Goal: Information Seeking & Learning: Understand process/instructions

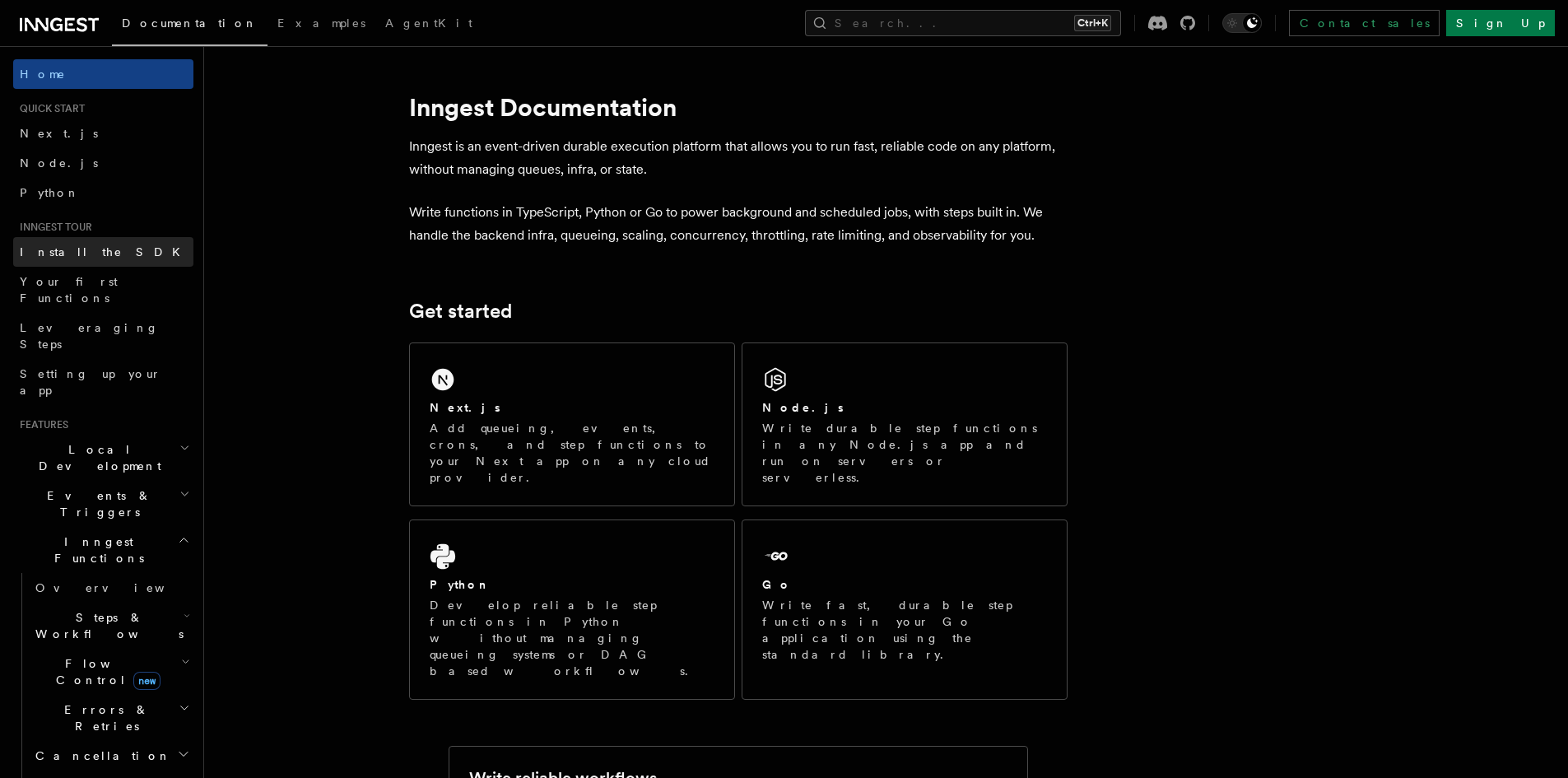
click at [109, 250] on link "Install the SDK" at bounding box center [103, 252] width 181 height 29
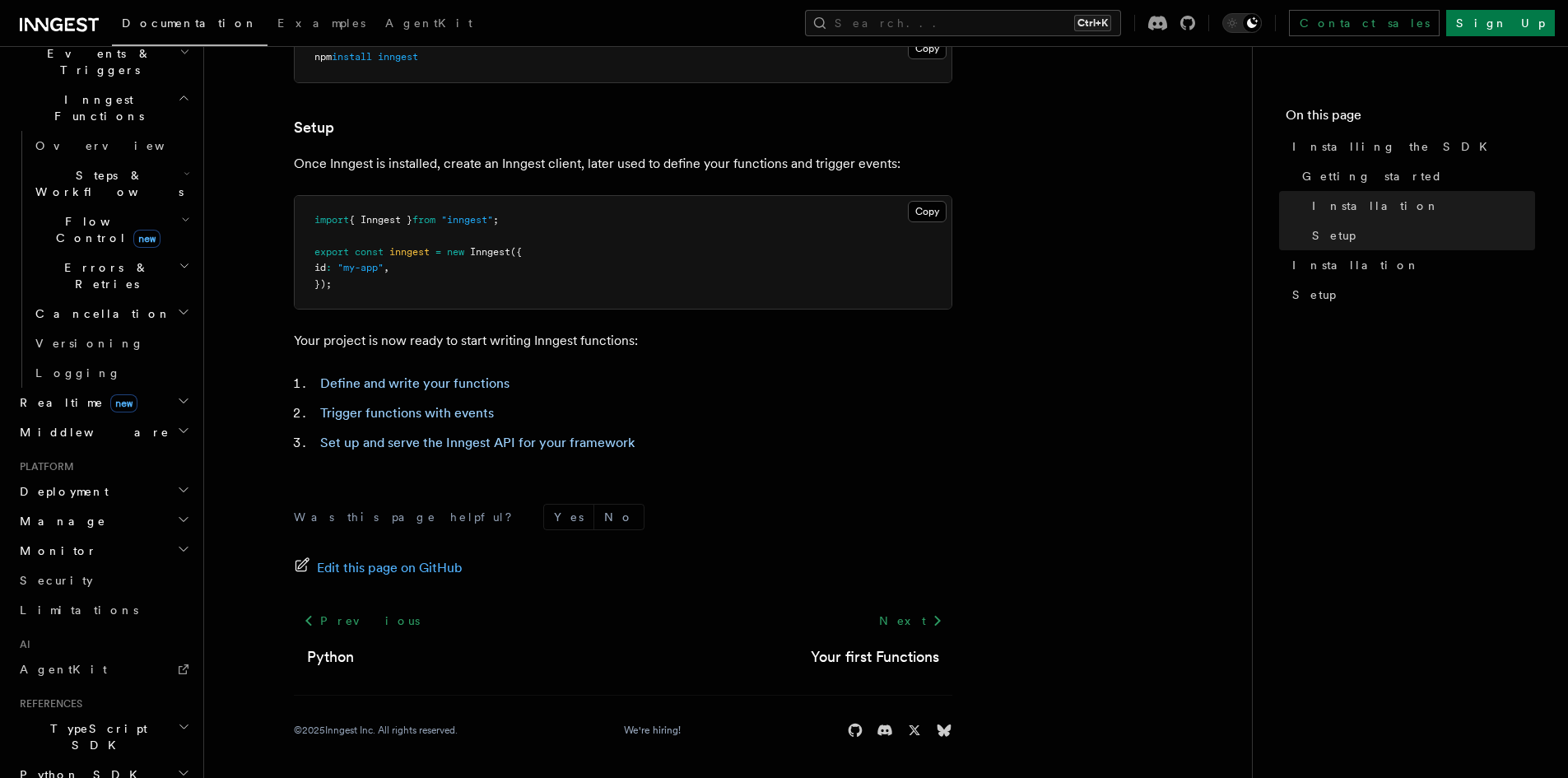
scroll to position [494, 0]
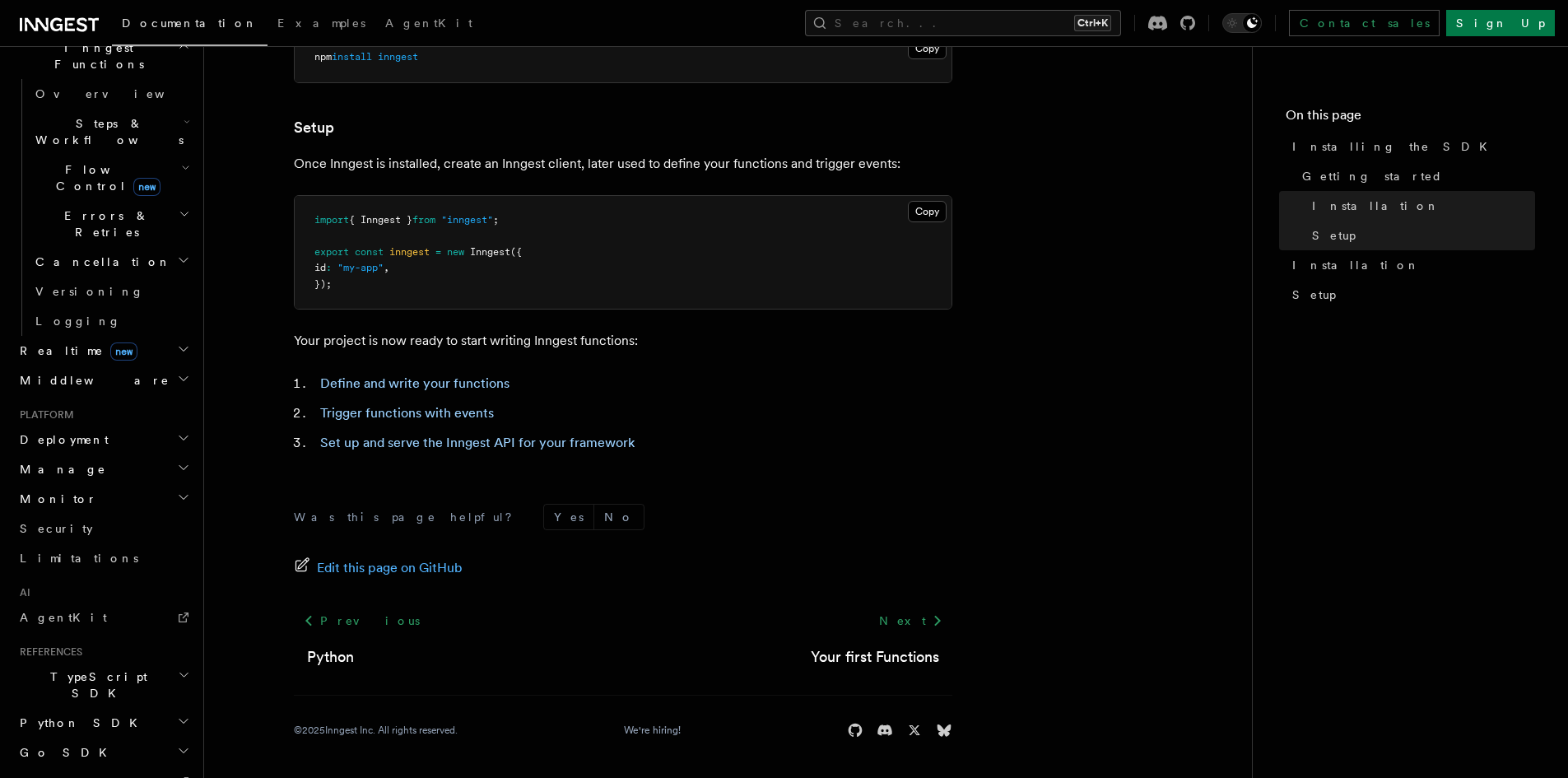
click at [150, 336] on h2 "Realtime new" at bounding box center [103, 350] width 181 height 29
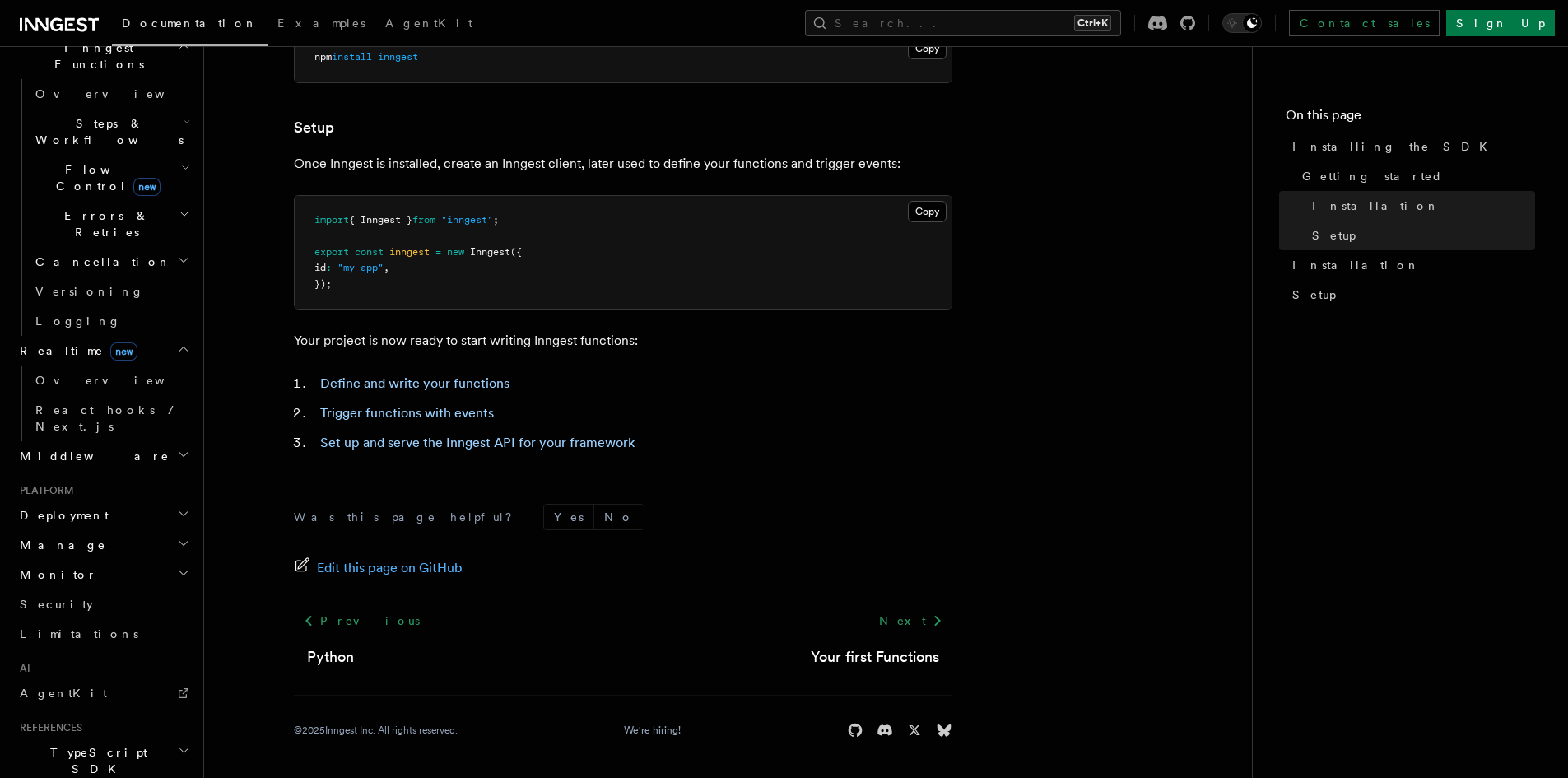
click at [149, 336] on h2 "Realtime new" at bounding box center [103, 350] width 181 height 29
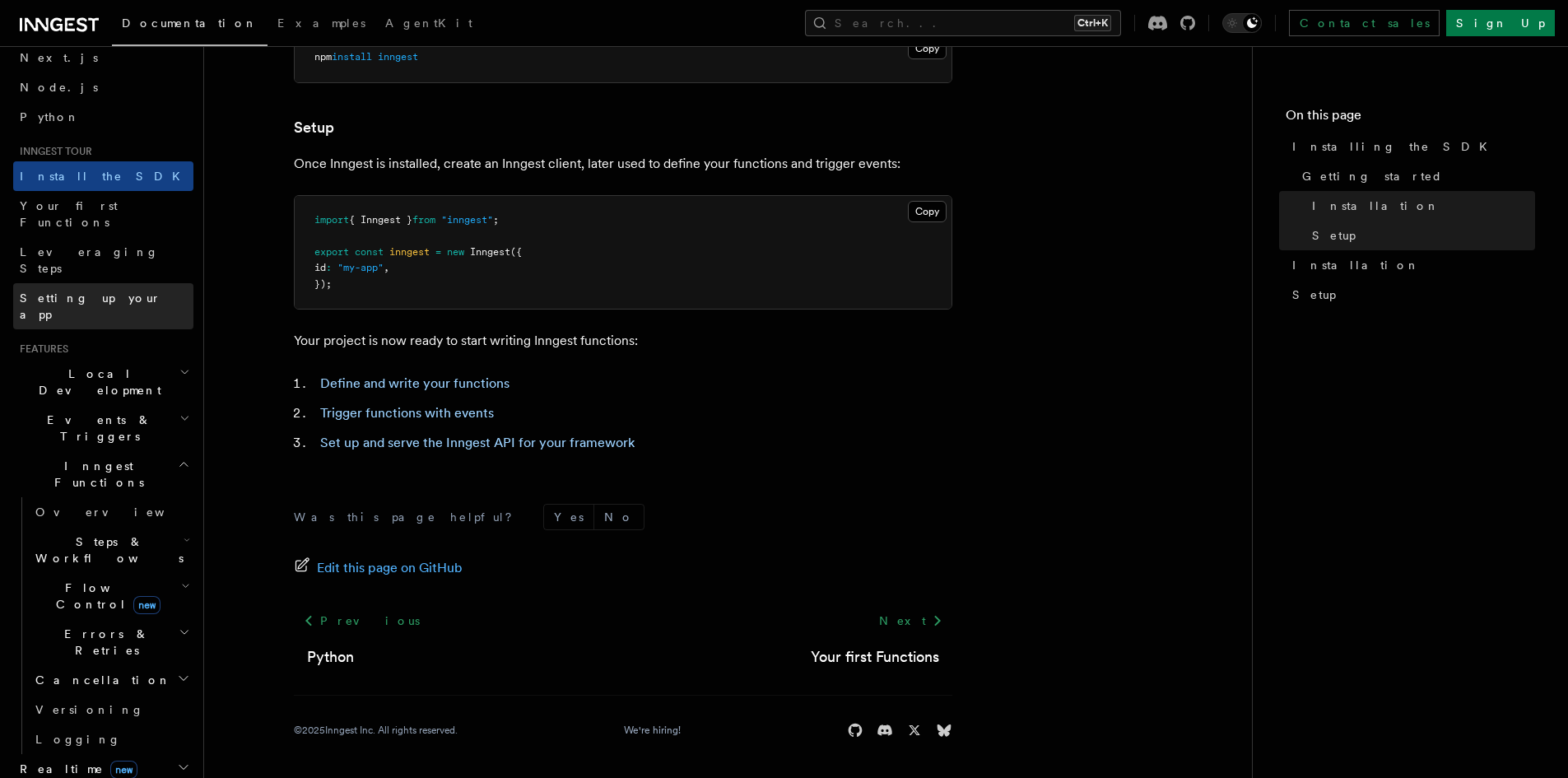
scroll to position [0, 0]
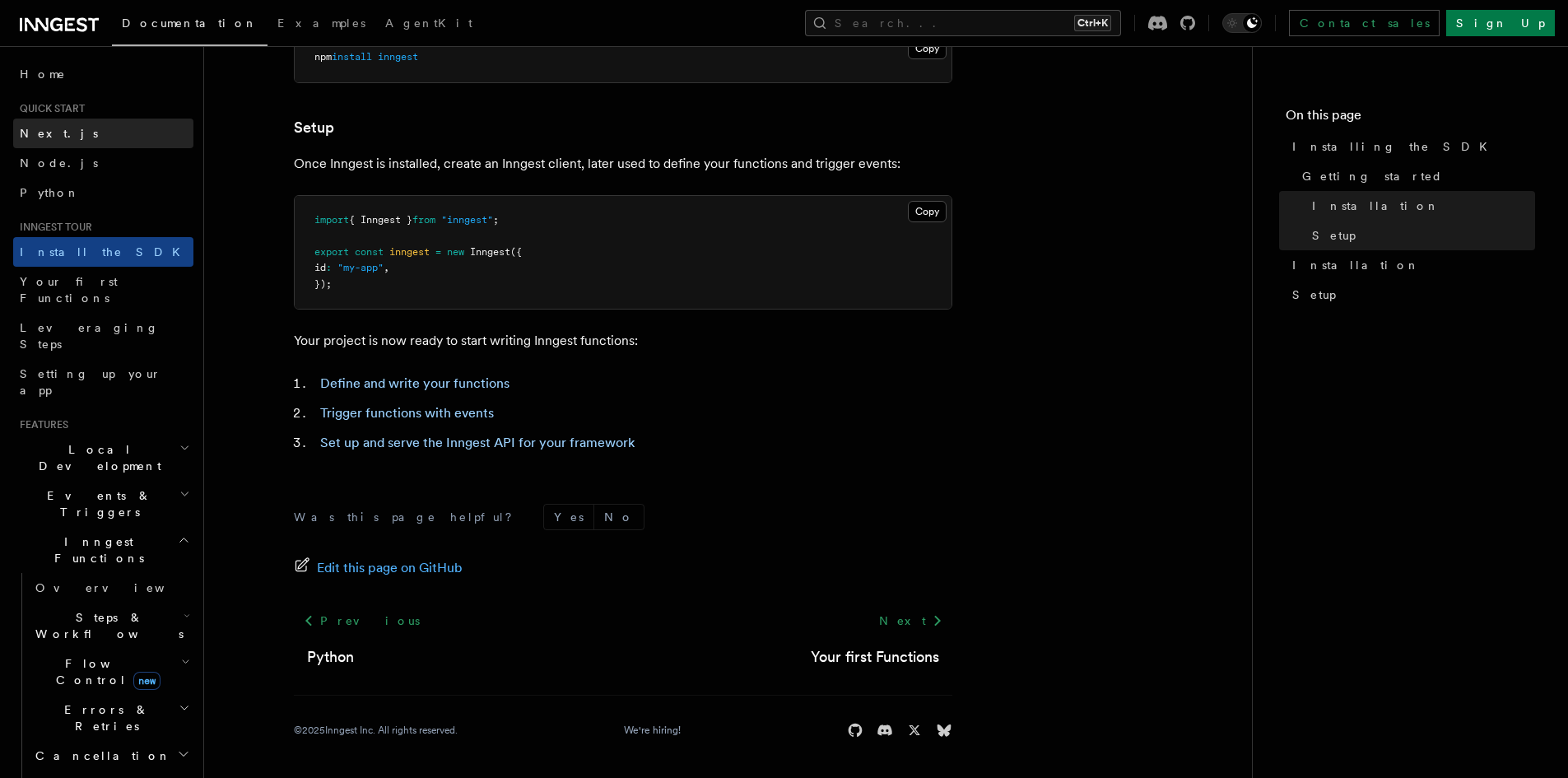
click at [79, 141] on link "Next.js" at bounding box center [103, 133] width 181 height 29
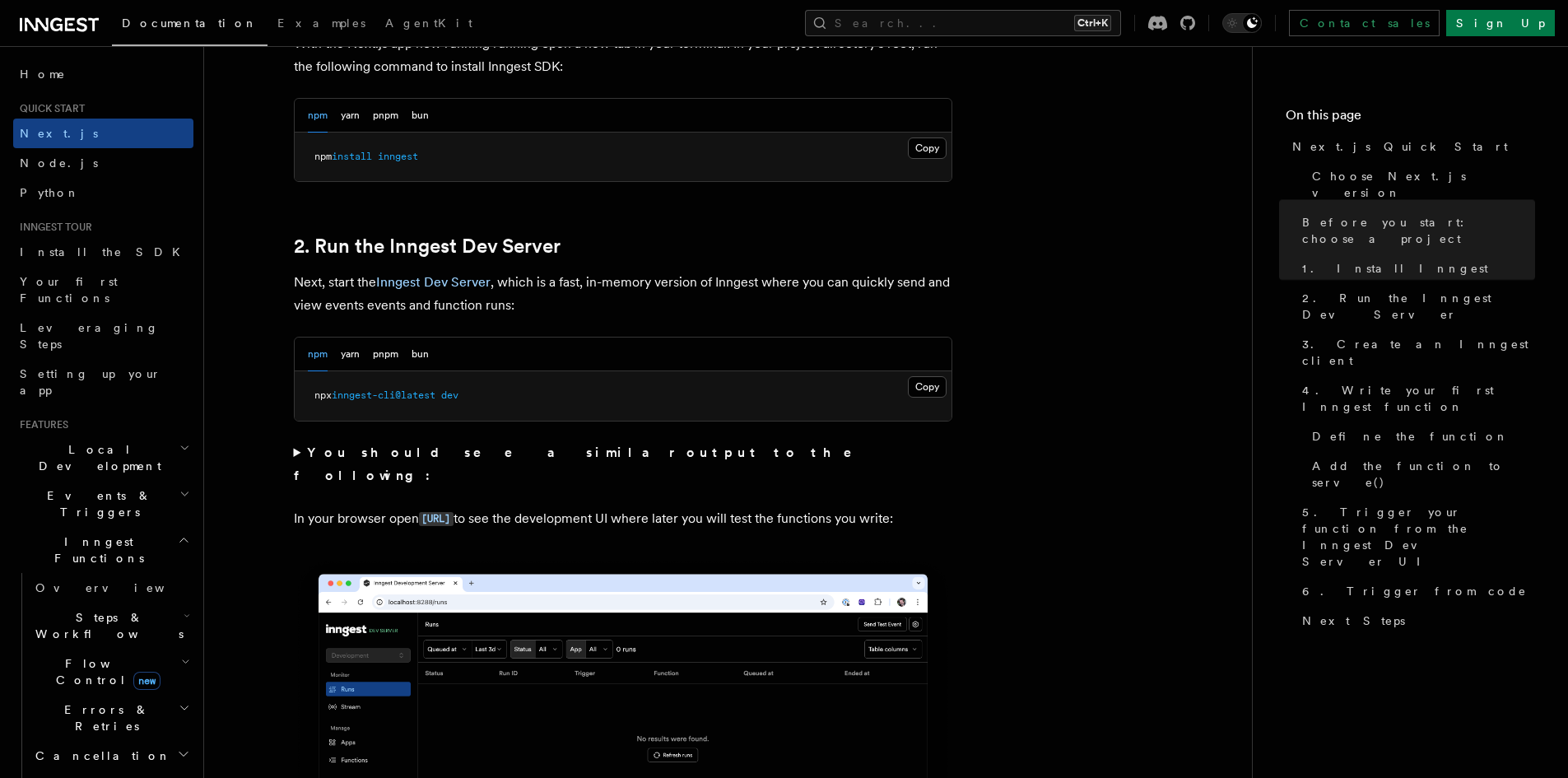
scroll to position [988, 0]
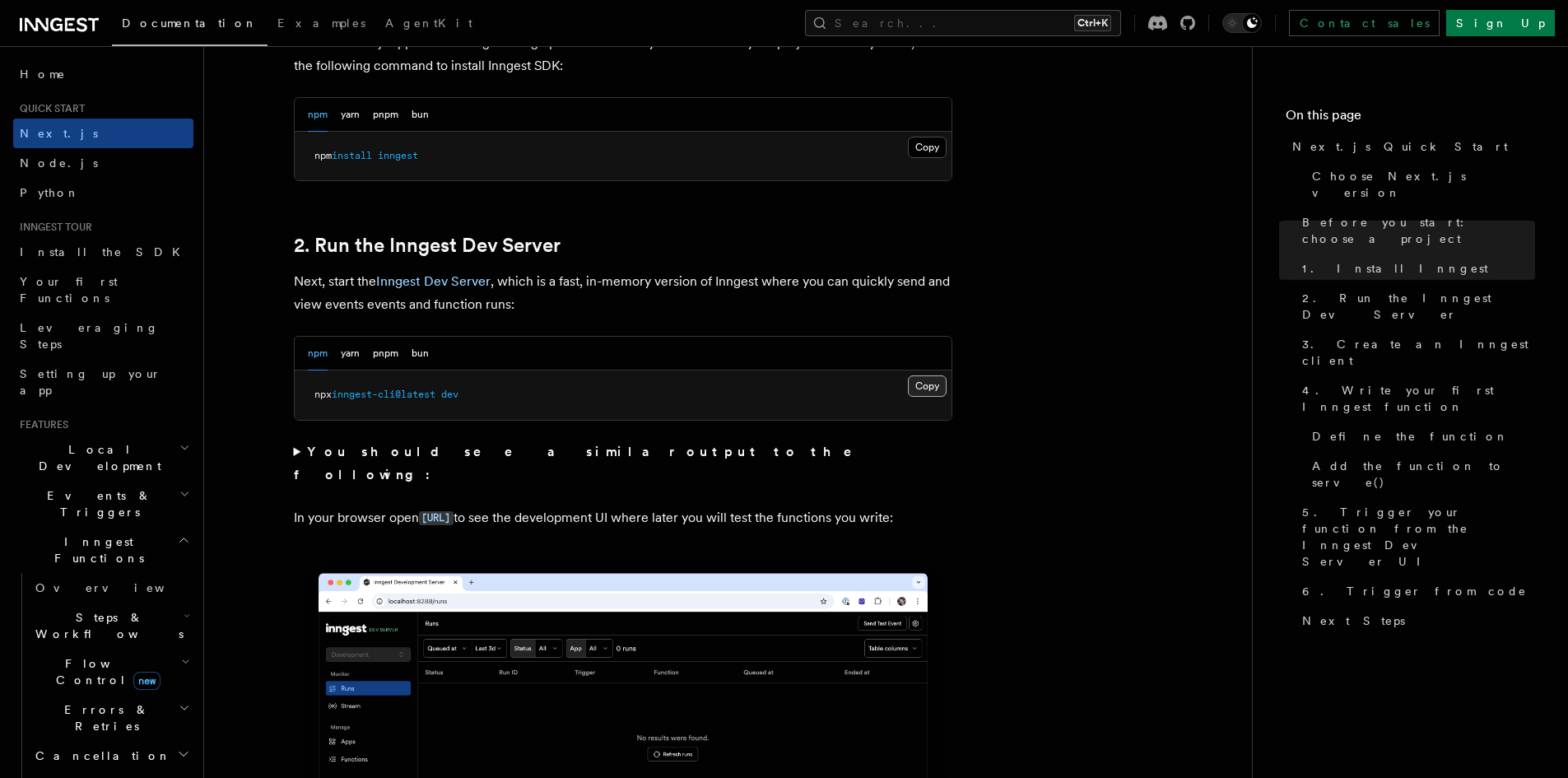
click at [918, 380] on button "Copy Copied" at bounding box center [926, 386] width 39 height 22
